Goal: Task Accomplishment & Management: Use online tool/utility

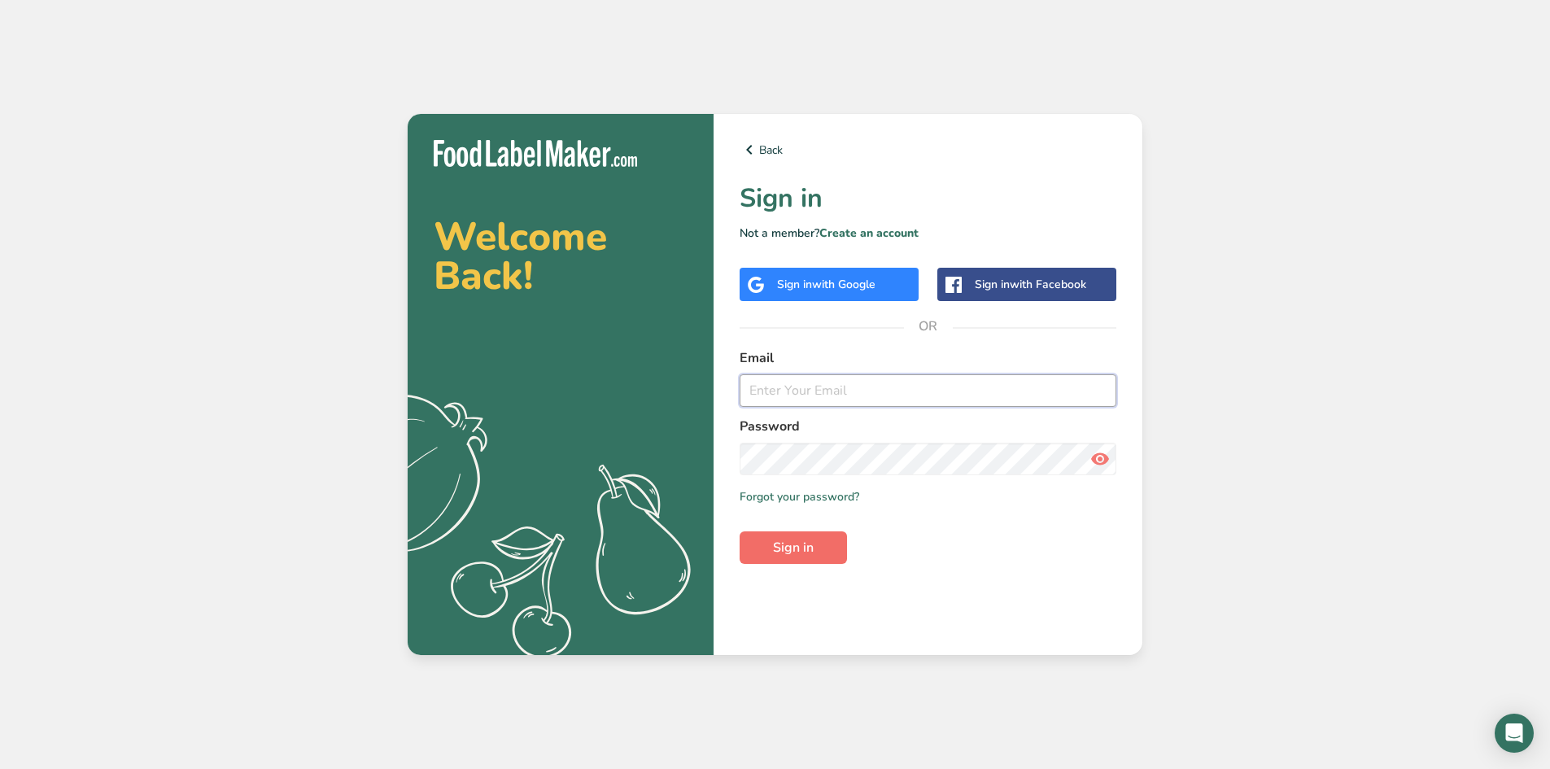
type input "[PERSON_NAME][EMAIL_ADDRESS][DOMAIN_NAME]"
click at [799, 561] on button "Sign in" at bounding box center [792, 547] width 107 height 33
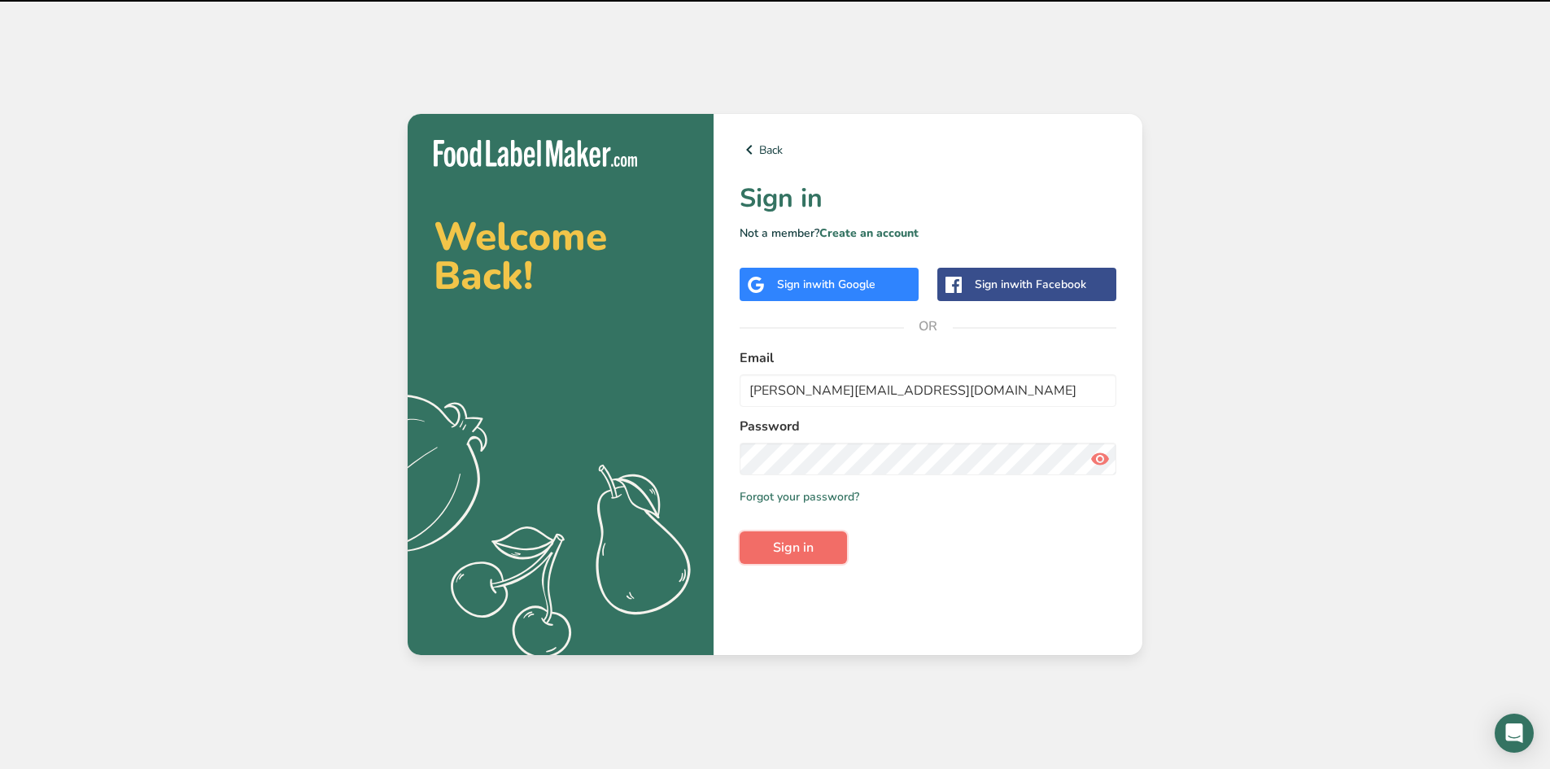
click at [800, 555] on span "Sign in" at bounding box center [793, 548] width 41 height 20
click at [1163, 539] on div "Welcome Back! .a{fill:#f5f3ed;} Back Sign in Not a member? Create an account Si…" at bounding box center [775, 384] width 1550 height 769
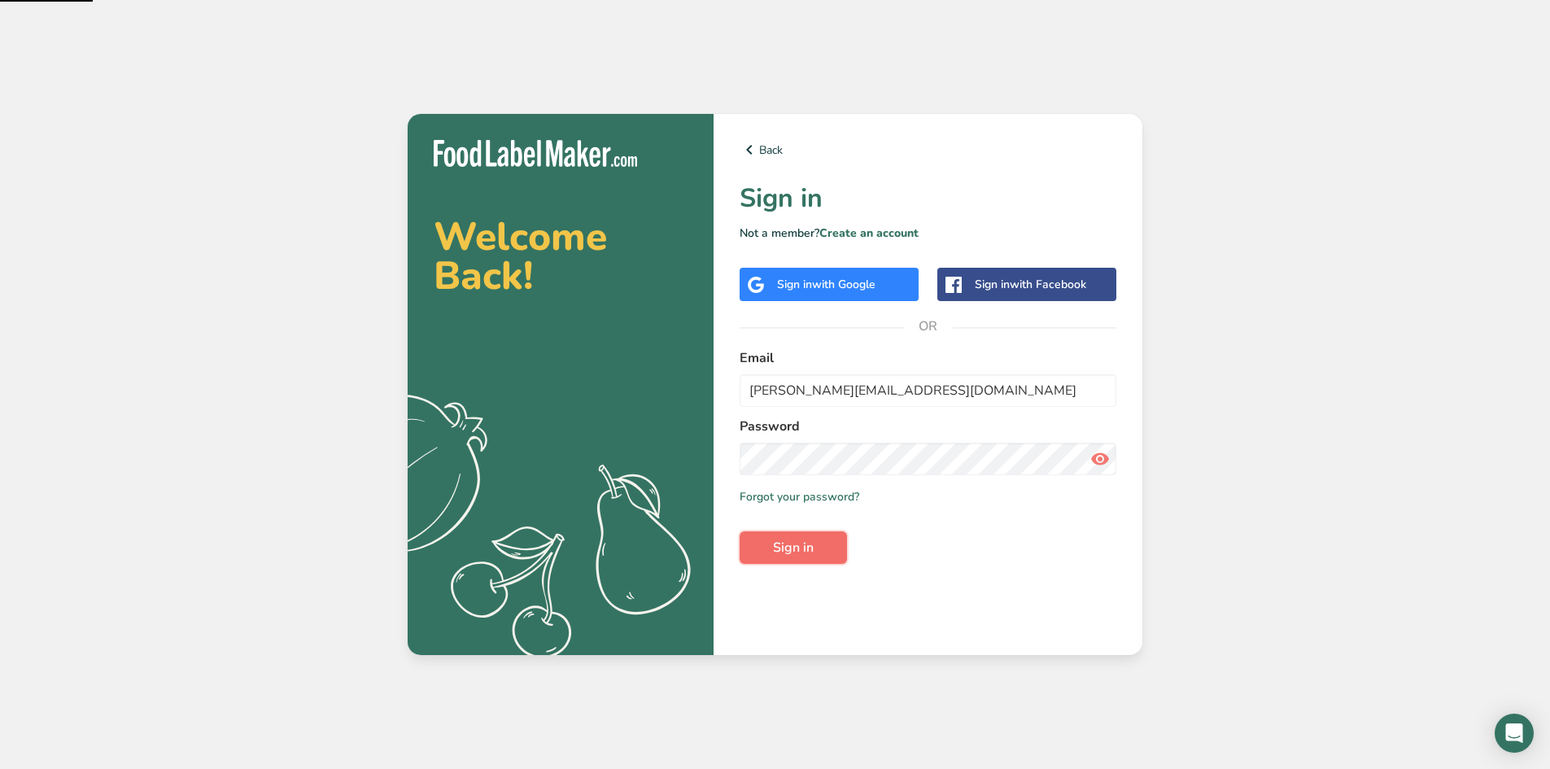
click at [765, 556] on button "Sign in" at bounding box center [792, 547] width 107 height 33
click at [1333, 509] on div "Welcome Back! .a{fill:#f5f3ed;} Back Sign in Not a member? Create an account Si…" at bounding box center [775, 384] width 1550 height 769
click at [1332, 508] on div "Welcome Back! .a{fill:#f5f3ed;} Back Sign in Not a member? Create an account Si…" at bounding box center [775, 384] width 1550 height 769
click at [828, 549] on button "Sign in" at bounding box center [792, 547] width 107 height 33
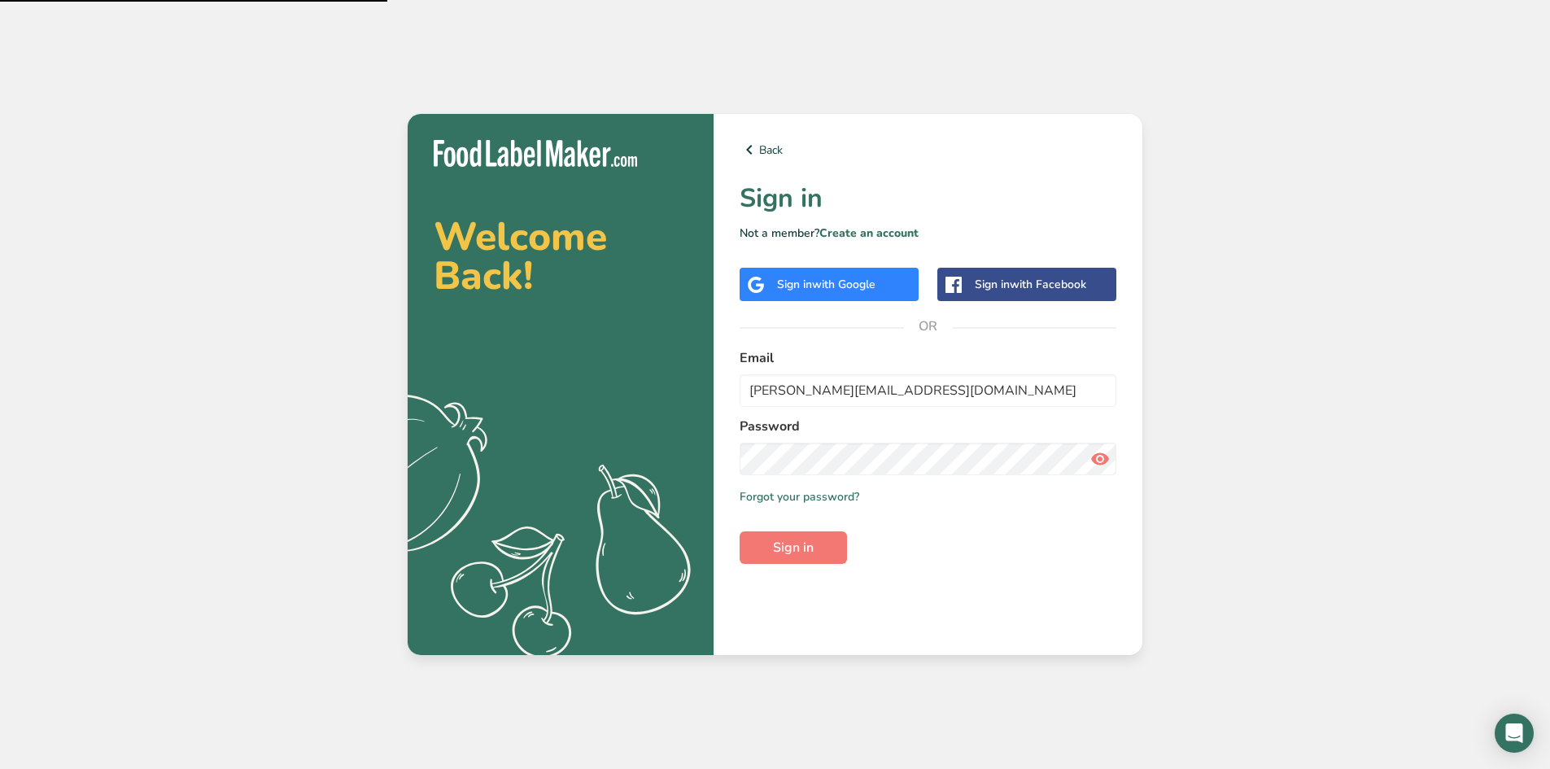
click at [1265, 178] on div "Welcome Back! .a{fill:#f5f3ed;} Back Sign in Not a member? Create an account Si…" at bounding box center [775, 384] width 1550 height 769
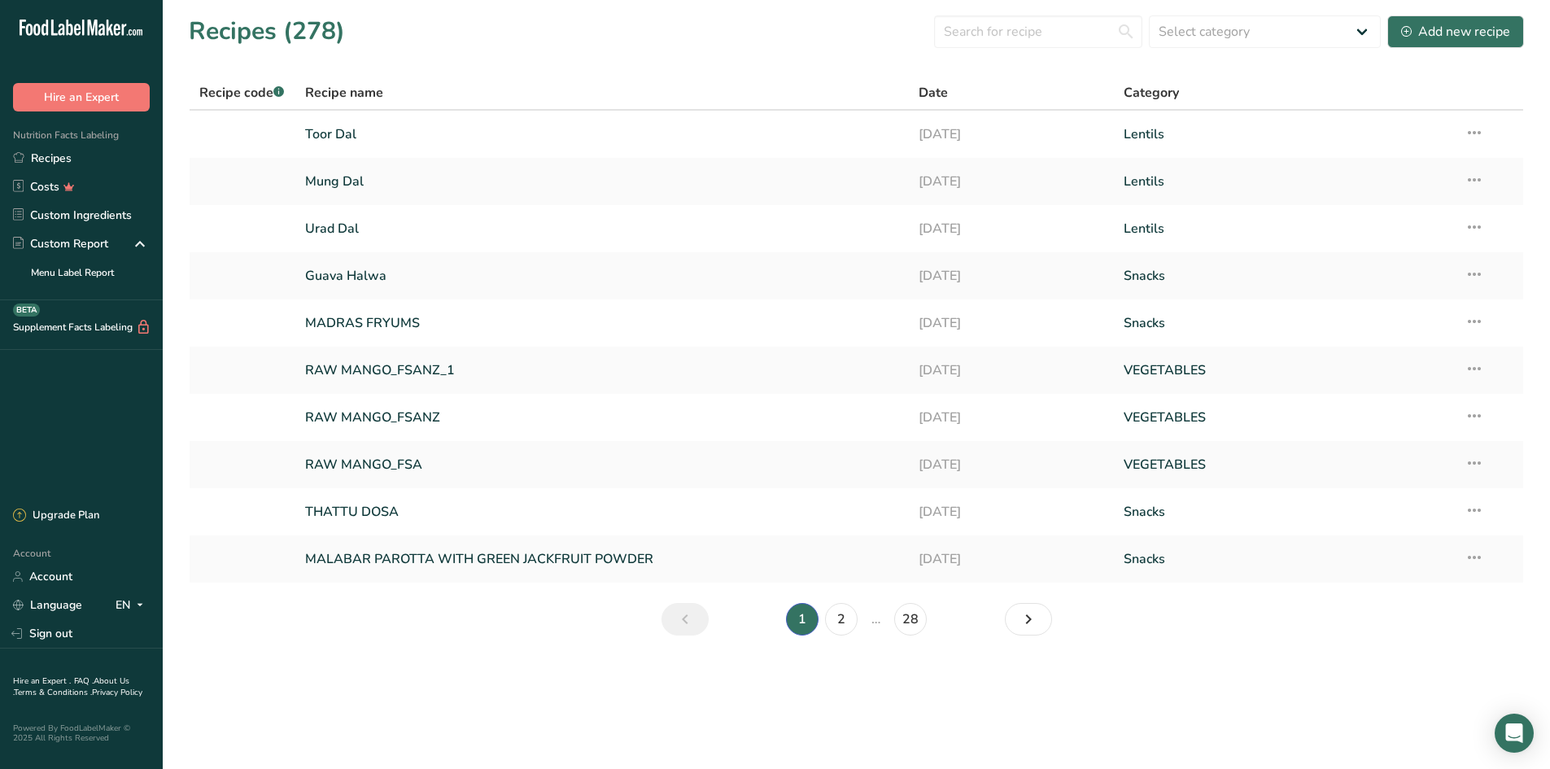
click at [880, 712] on main "Recipes (278) Select category All Baked Goods Beverages Confectionery Cooked Me…" at bounding box center [775, 384] width 1550 height 769
click at [342, 128] on link "Toor Dal" at bounding box center [602, 134] width 595 height 34
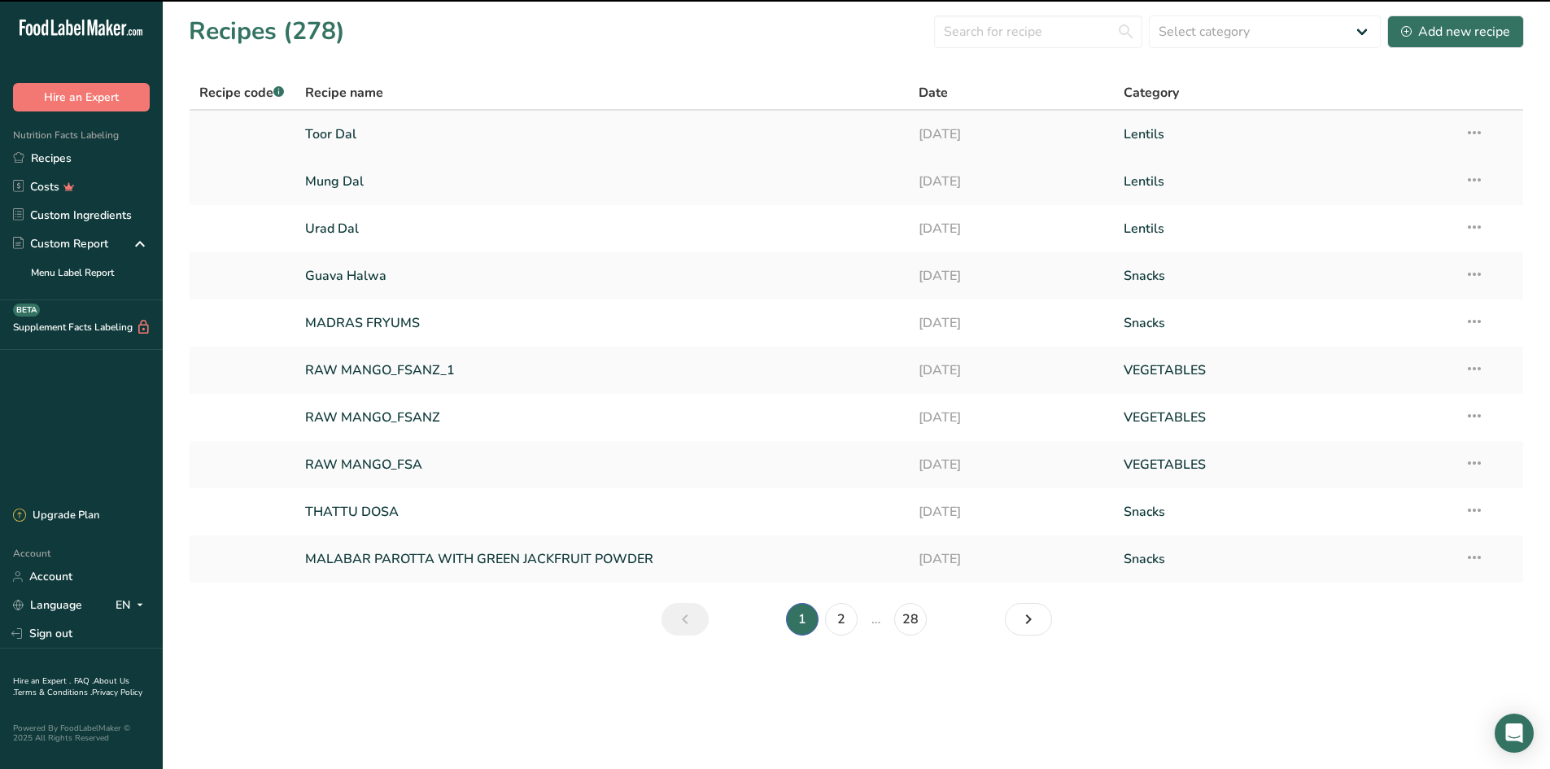
click at [426, 125] on link "Toor Dal" at bounding box center [602, 134] width 595 height 34
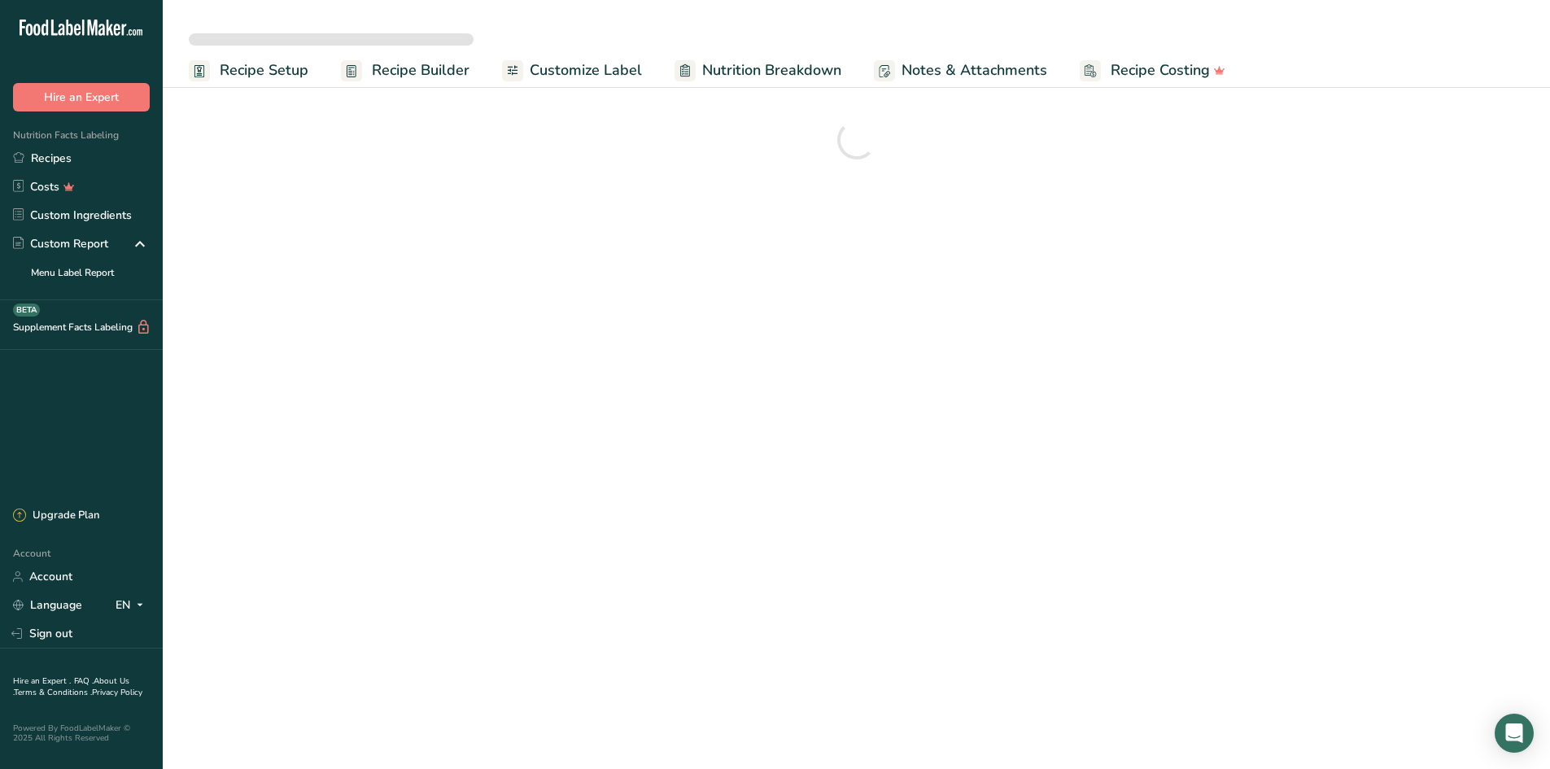
click at [595, 75] on span "Customize Label" at bounding box center [586, 70] width 112 height 22
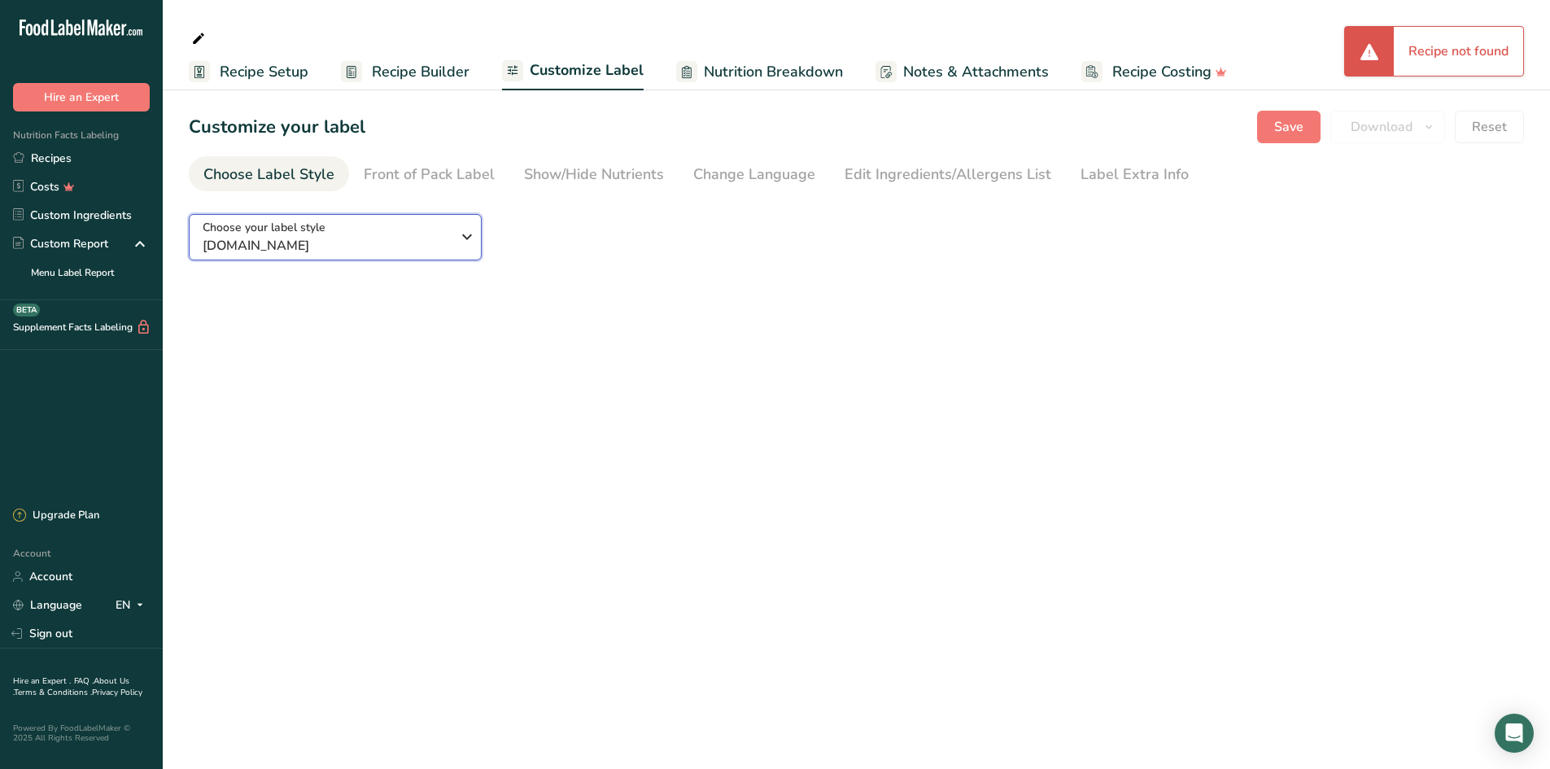
click at [462, 234] on icon "button" at bounding box center [467, 236] width 20 height 29
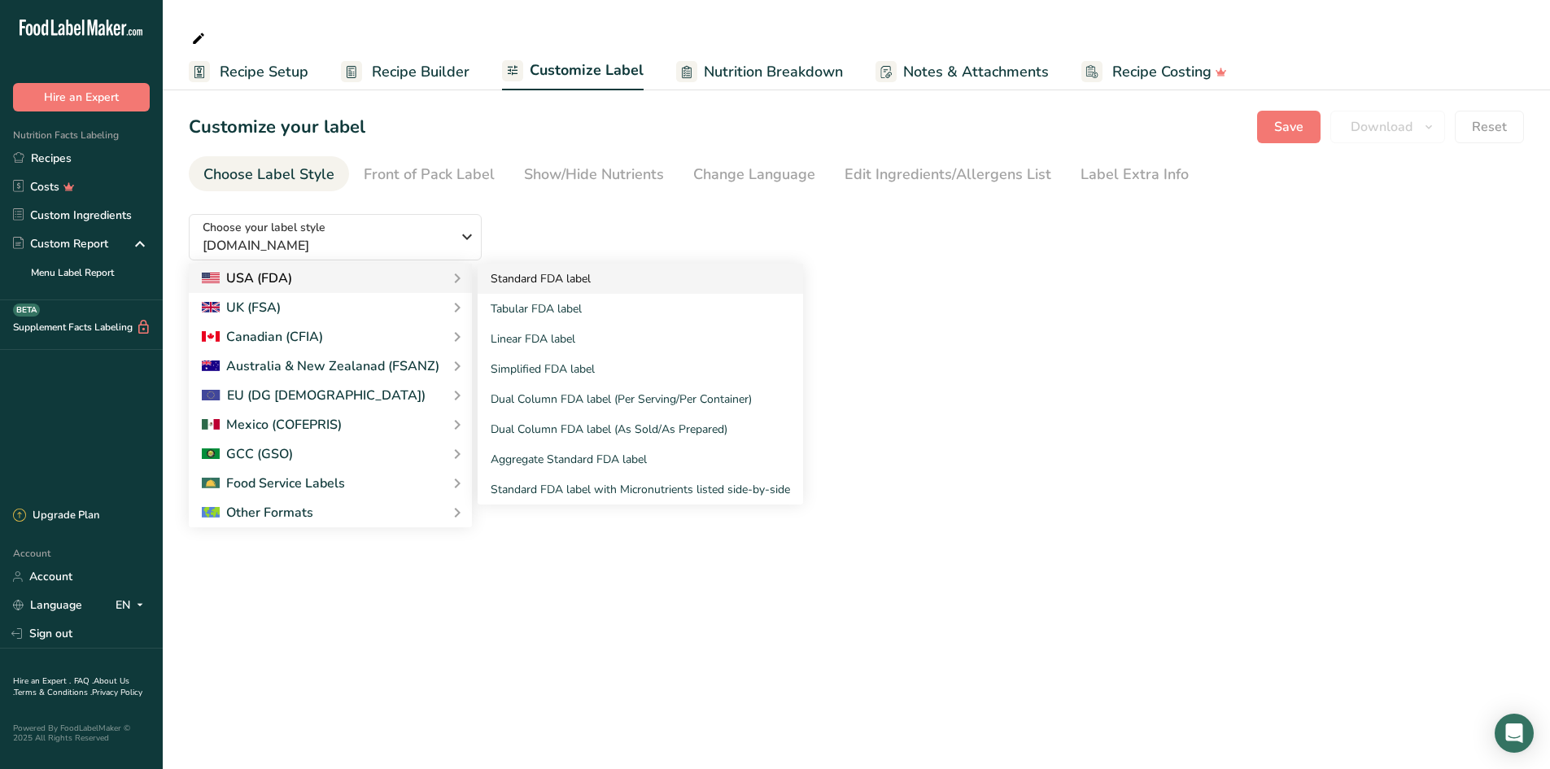
click at [527, 280] on link "Standard FDA label" at bounding box center [640, 279] width 325 height 30
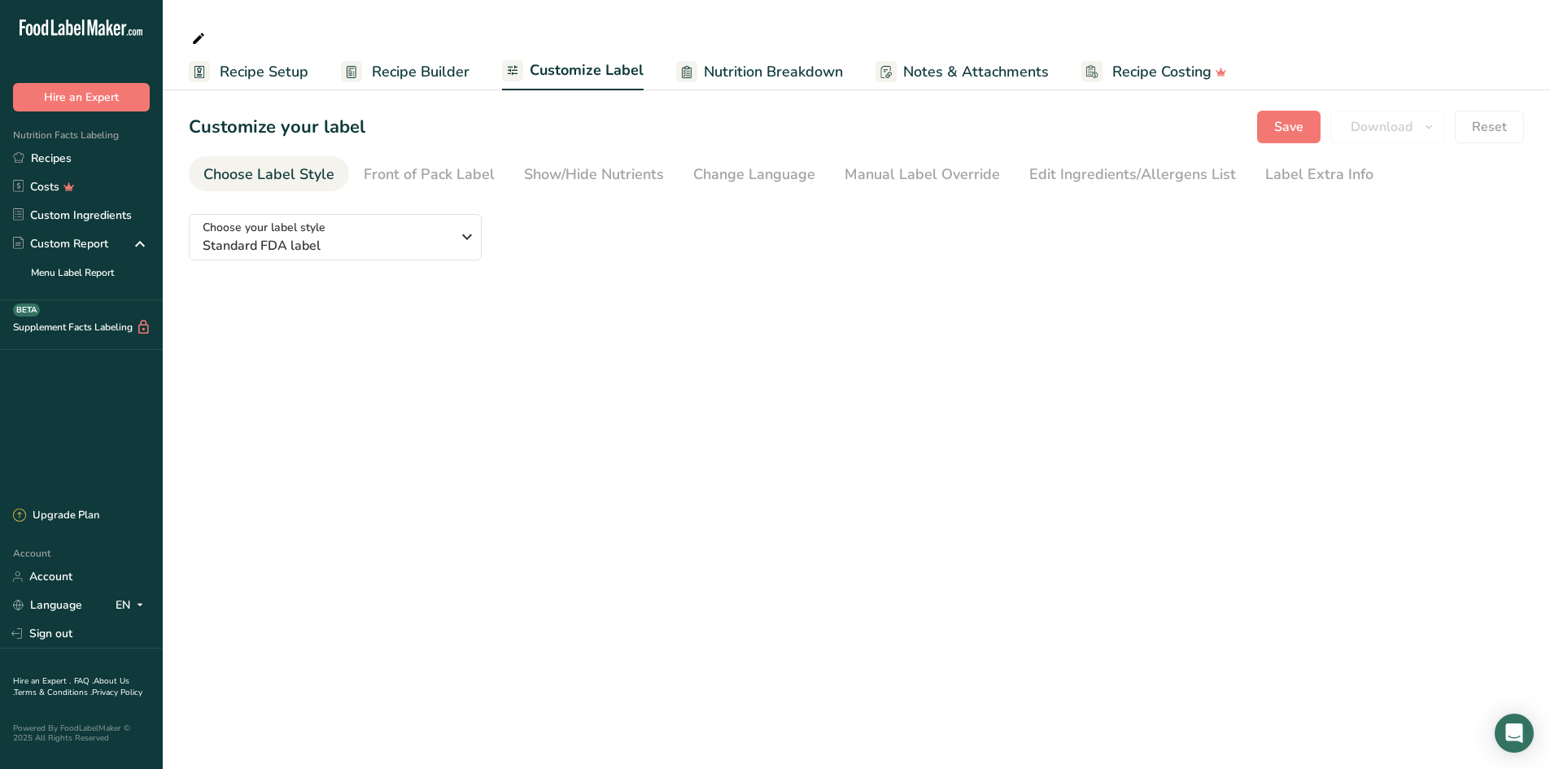
click at [755, 325] on main "Recipe Setup Recipe Builder Customize Label Nutrition Breakdown Notes & Attachm…" at bounding box center [775, 384] width 1550 height 769
click at [824, 326] on main "Recipe Setup Recipe Builder Customize Label Nutrition Breakdown Notes & Attachm…" at bounding box center [775, 384] width 1550 height 769
click at [431, 242] on span "Standard FDA label" at bounding box center [327, 246] width 248 height 20
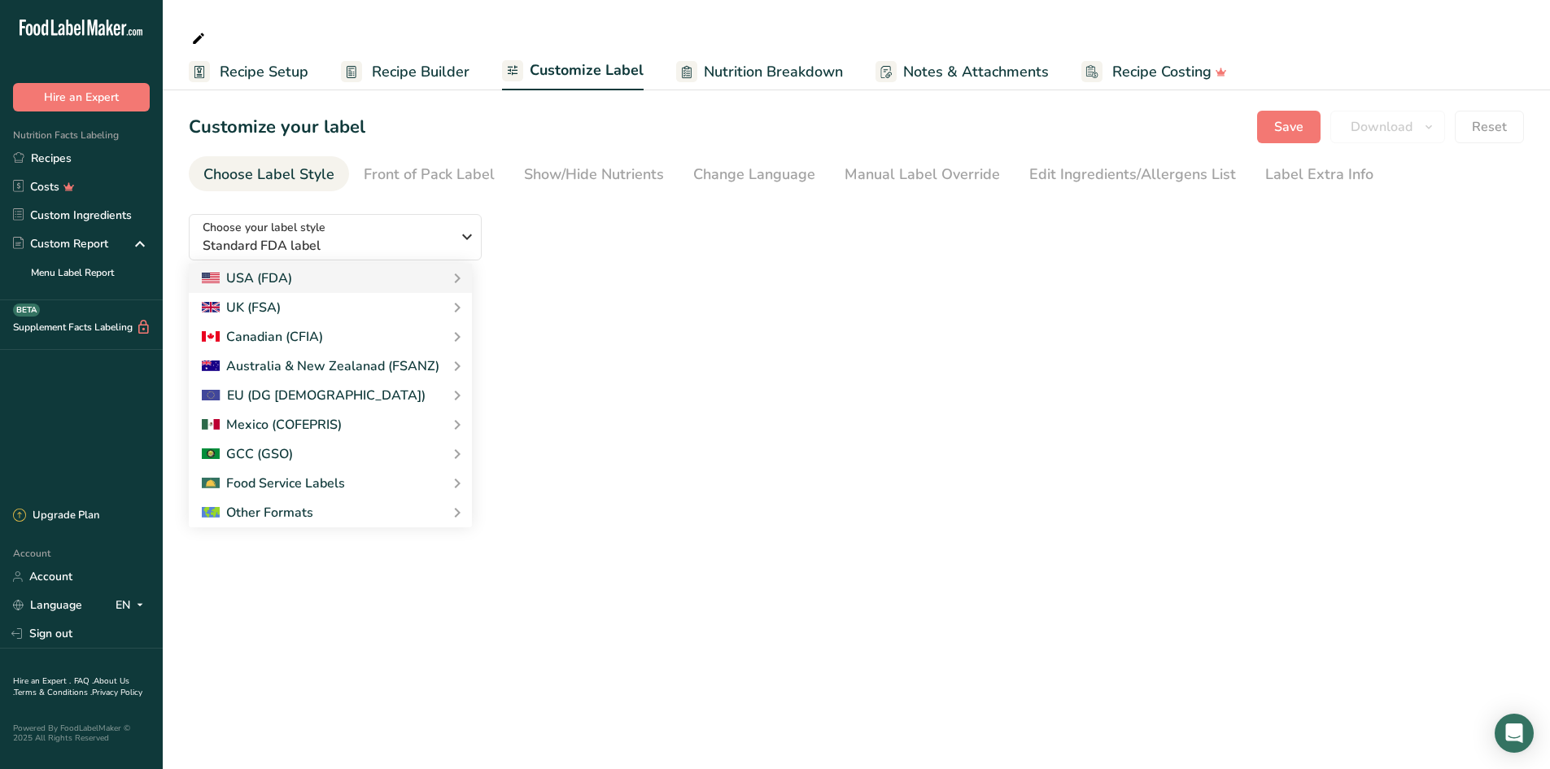
click at [574, 216] on div "Choose your label style Standard FDA label USA (FDA) Standard FDA label Tabular…" at bounding box center [843, 243] width 1309 height 85
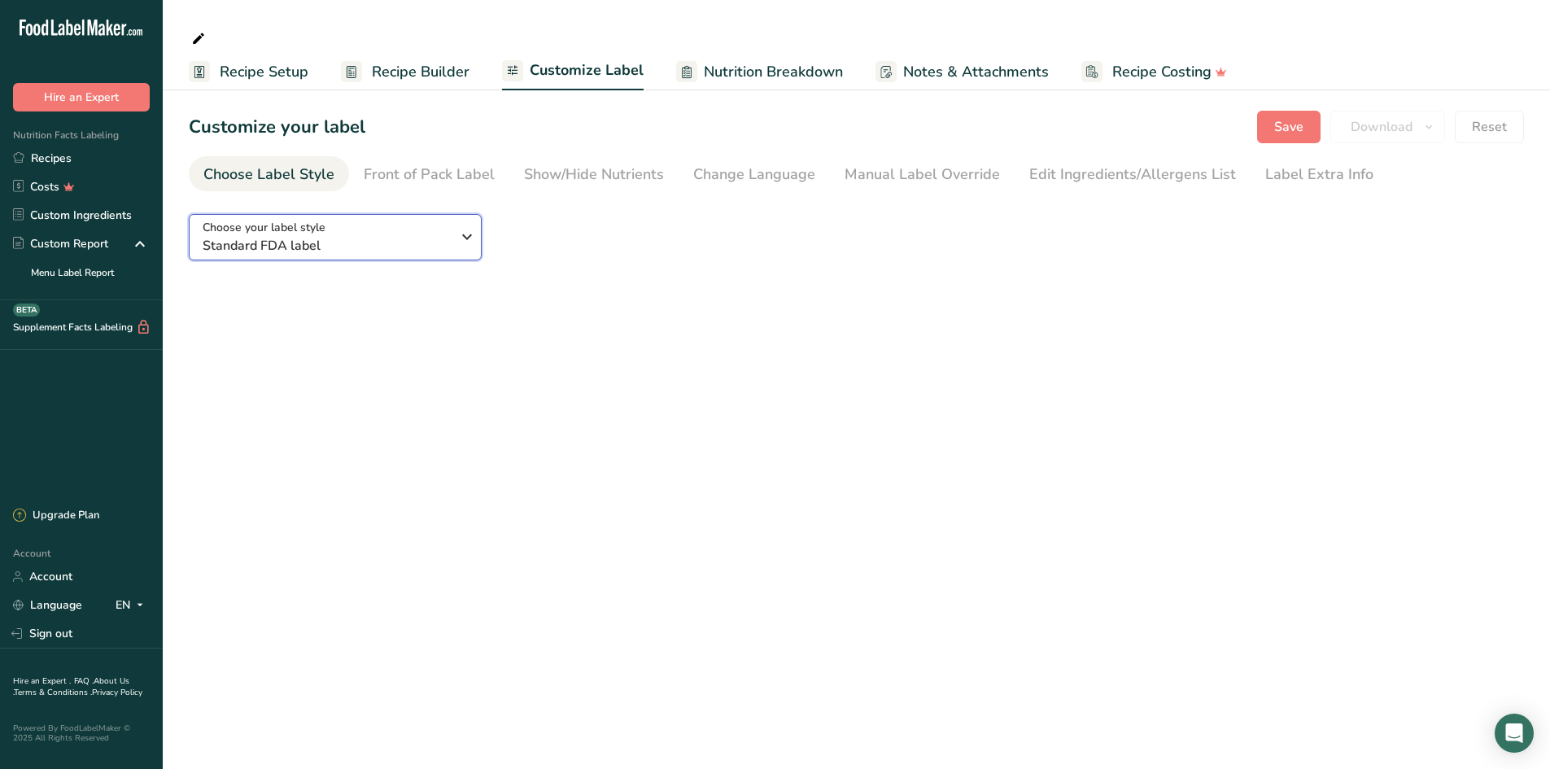
click at [451, 248] on div "Choose your label style Standard FDA label" at bounding box center [333, 237] width 260 height 37
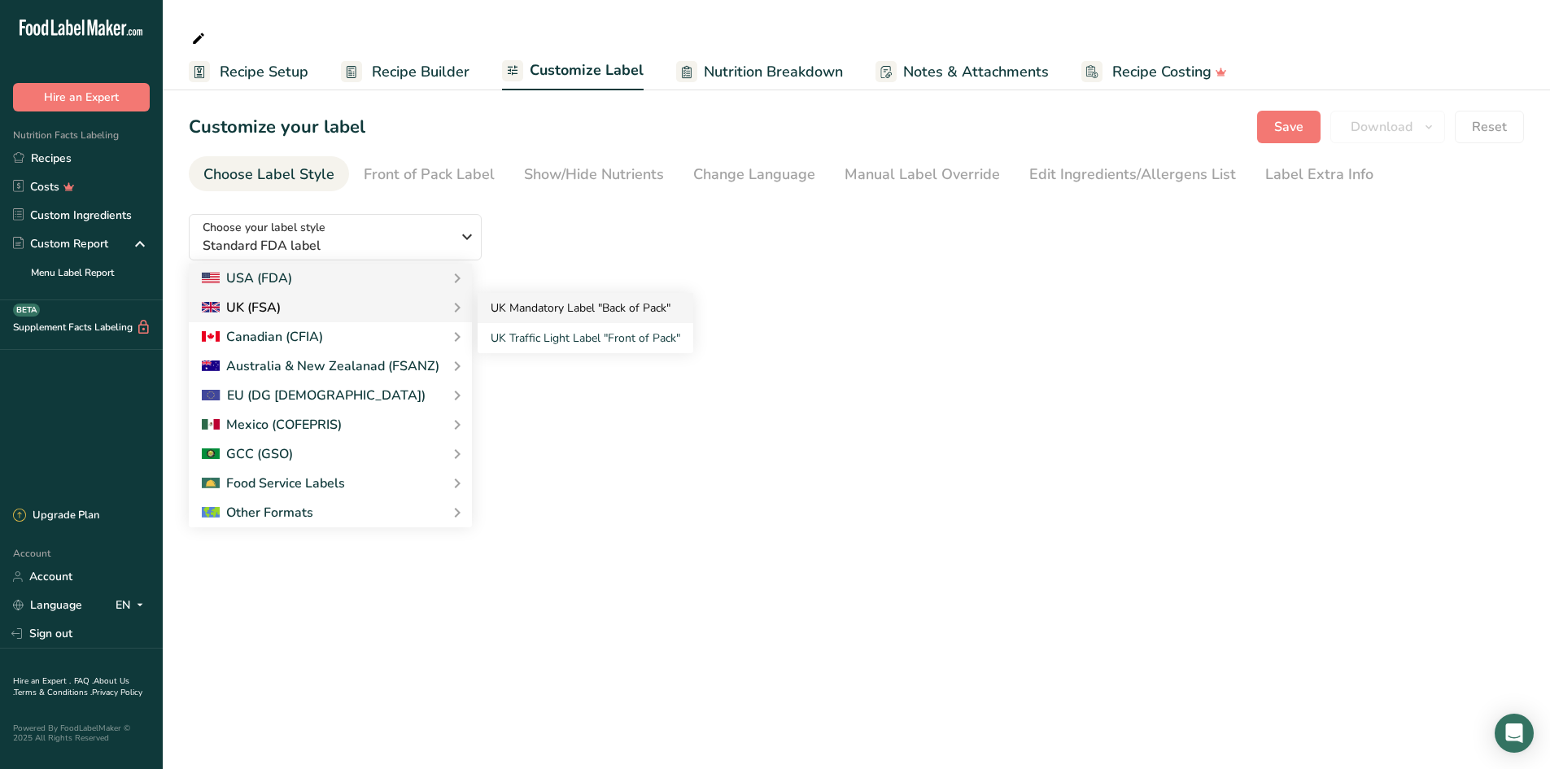
click at [559, 311] on link "UK Mandatory Label "Back of Pack"" at bounding box center [586, 308] width 216 height 30
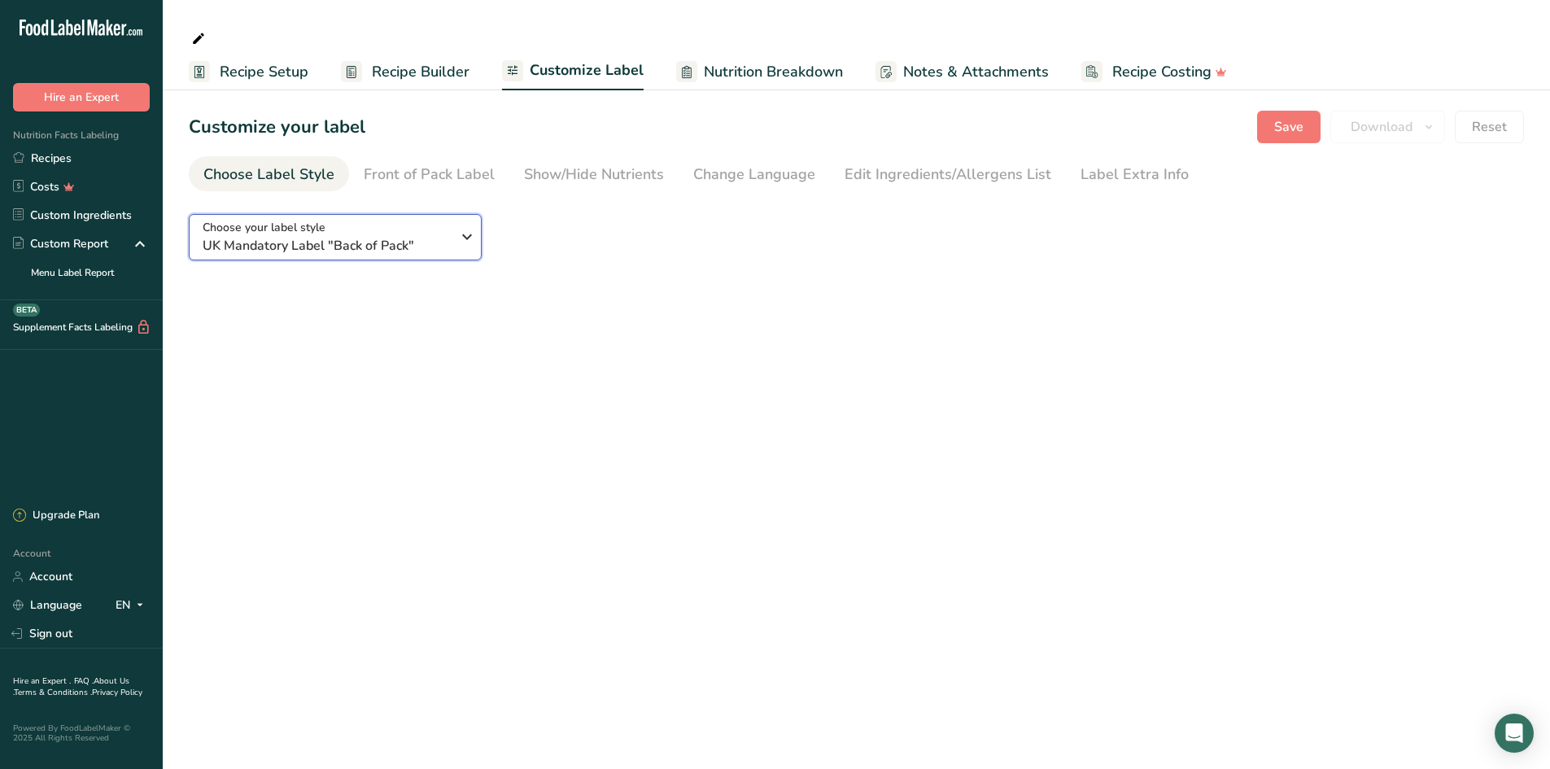
click at [469, 242] on icon "button" at bounding box center [467, 236] width 20 height 29
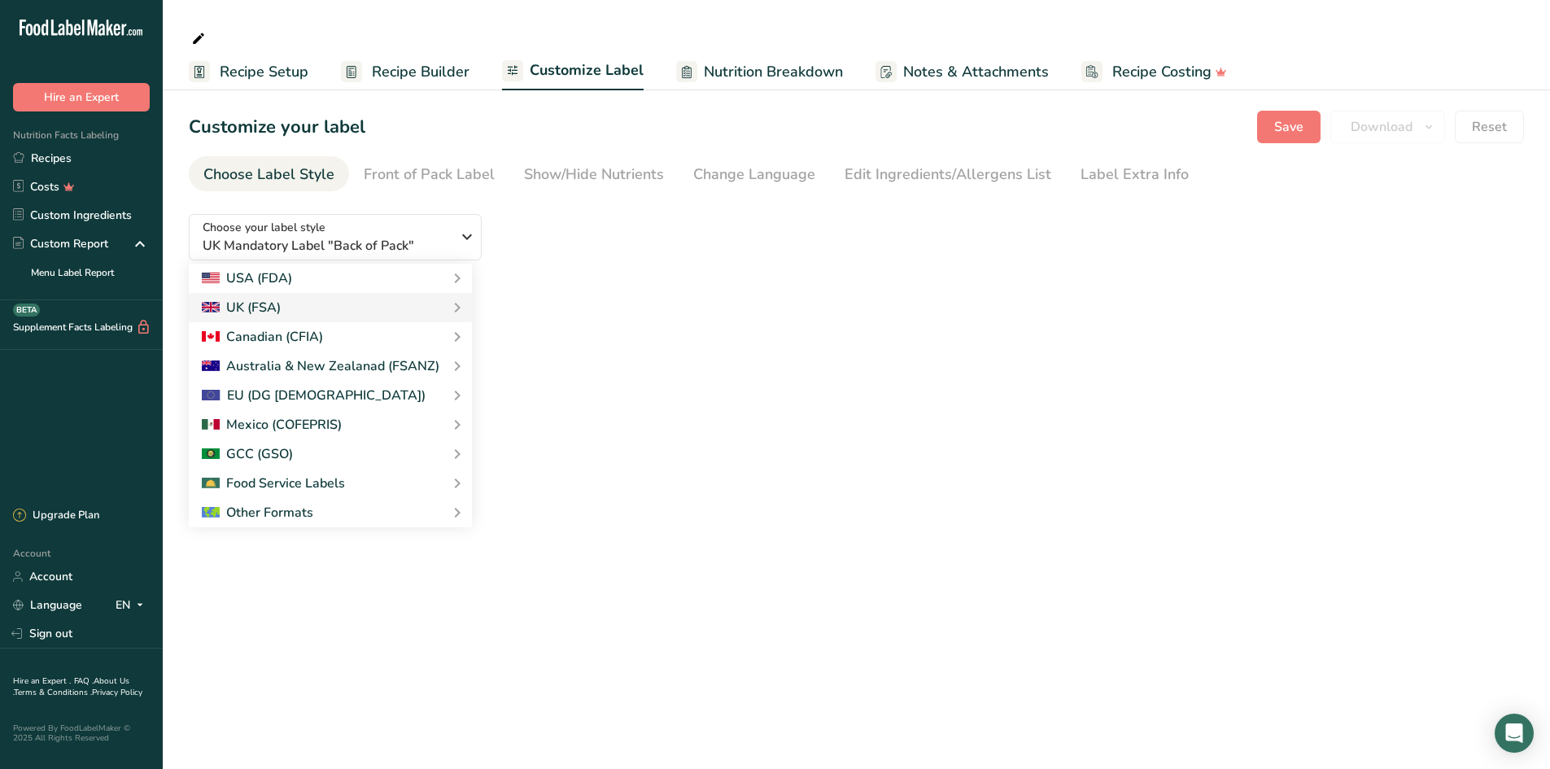
click at [695, 323] on main "Recipe Setup Recipe Builder Customize Label Nutrition Breakdown Notes & Attachm…" at bounding box center [775, 384] width 1550 height 769
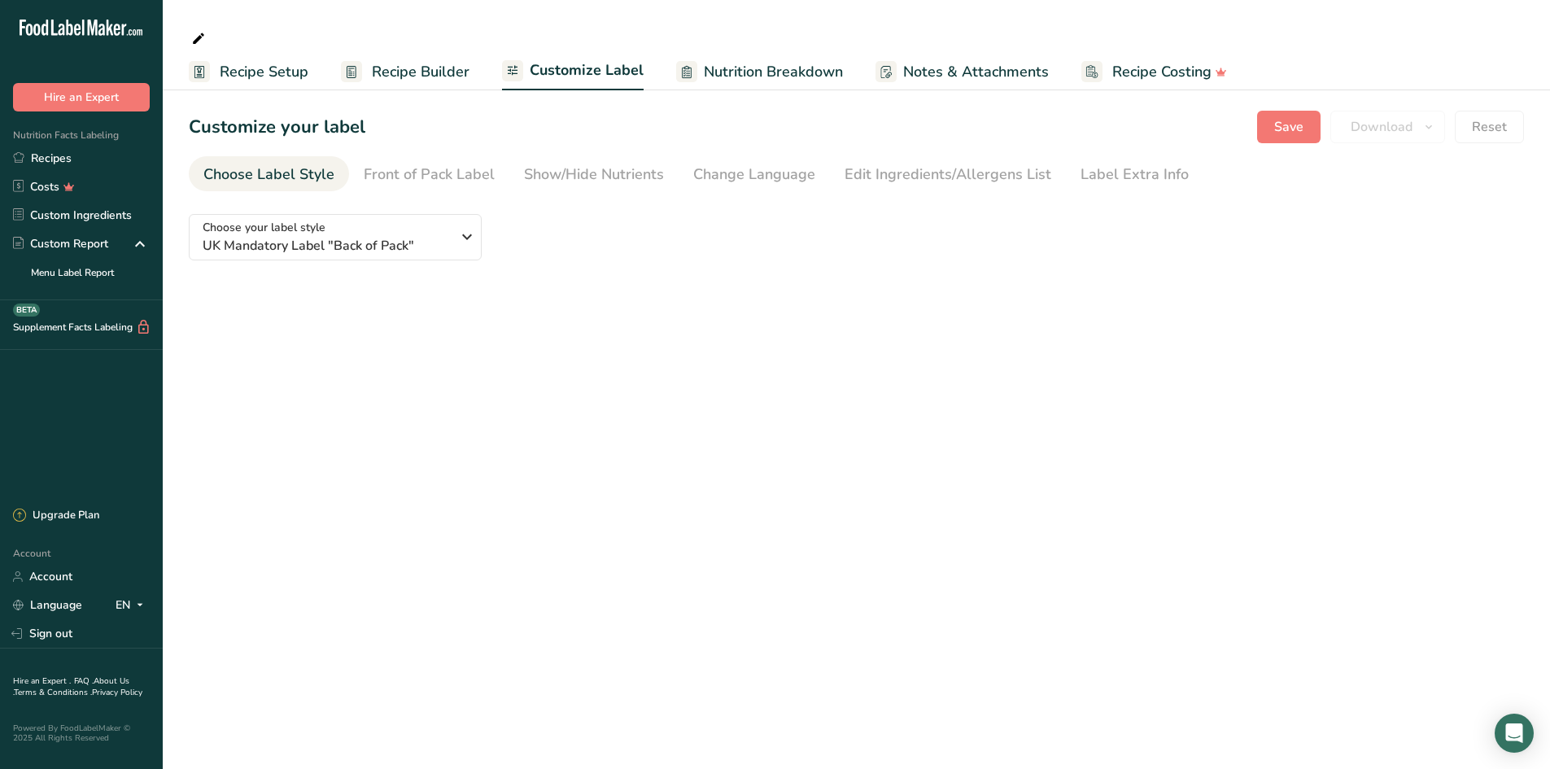
click at [233, 68] on span "Recipe Setup" at bounding box center [264, 72] width 89 height 22
